Goal: Obtain resource: Download file/media

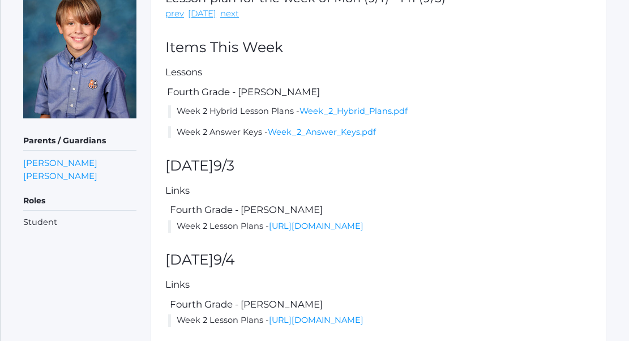
scroll to position [182, 0]
click at [328, 108] on link "Week_2_Hybrid_Plans.pdf" at bounding box center [354, 110] width 108 height 10
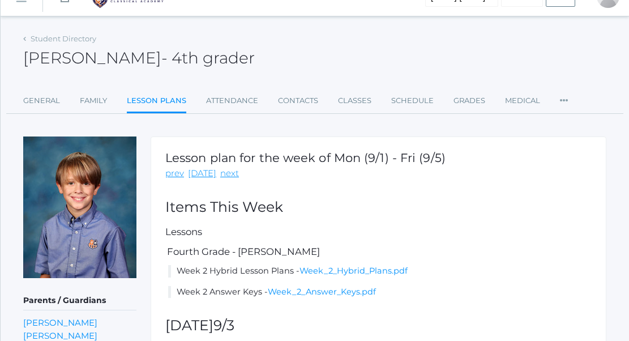
scroll to position [52, 0]
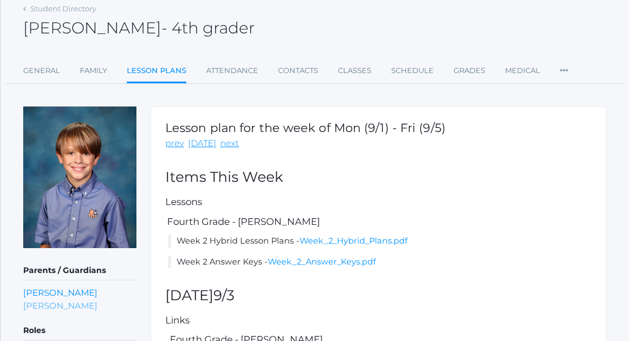
click at [67, 308] on link "[PERSON_NAME]" at bounding box center [60, 305] width 74 height 13
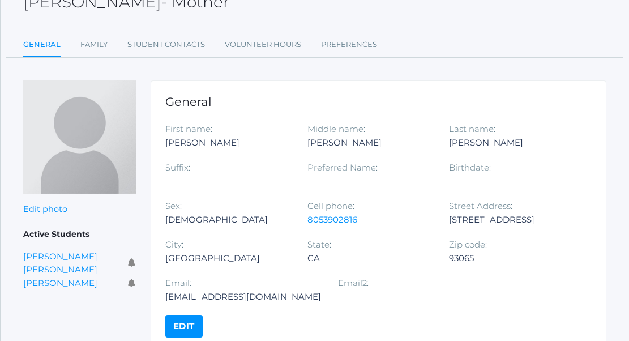
scroll to position [83, 0]
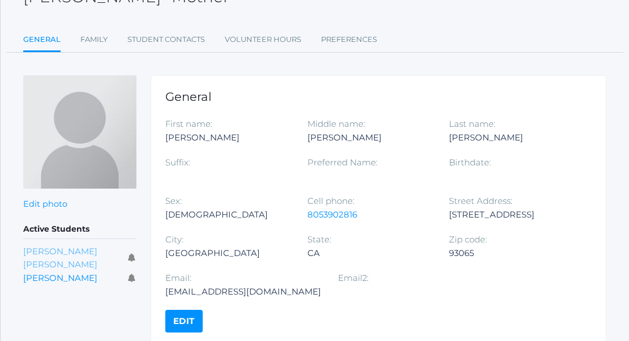
click at [65, 246] on link "[PERSON_NAME] [PERSON_NAME]" at bounding box center [60, 258] width 74 height 24
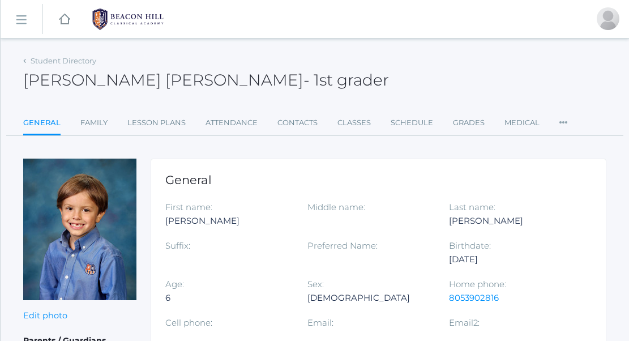
scroll to position [37, 0]
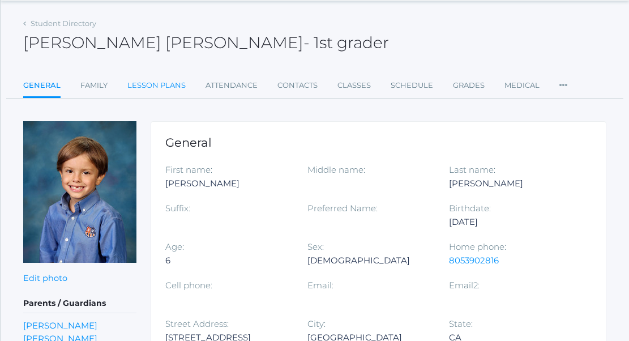
click at [155, 80] on link "Lesson Plans" at bounding box center [156, 85] width 58 height 23
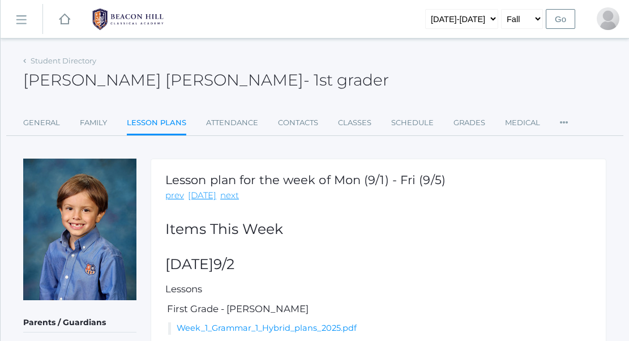
scroll to position [109, 0]
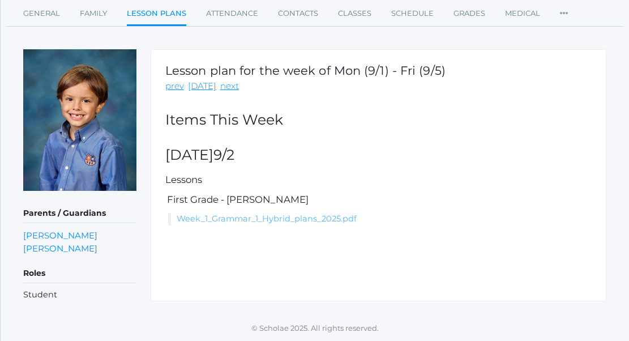
click at [281, 220] on link "Week_1_Grammar_1_Hybrid_plans_2025.pdf" at bounding box center [267, 219] width 180 height 10
